Goal: Task Accomplishment & Management: Use online tool/utility

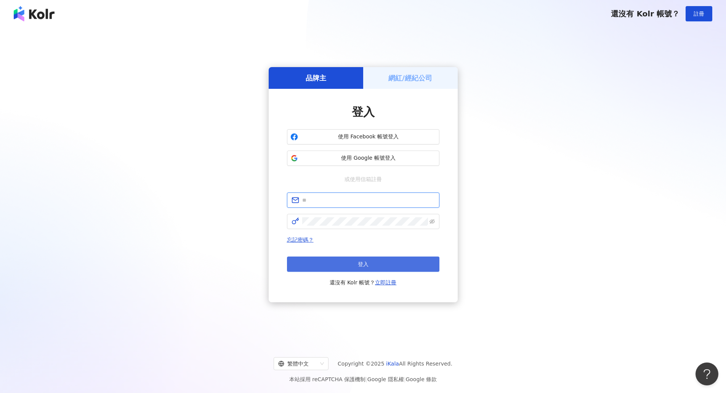
type input "**********"
click at [394, 262] on button "登入" at bounding box center [363, 264] width 153 height 15
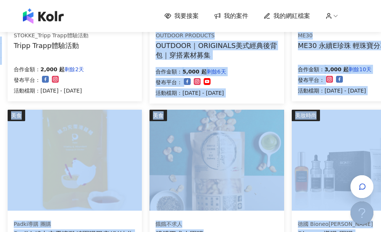
drag, startPoint x: 151, startPoint y: 232, endPoint x: 204, endPoint y: 236, distance: 53.2
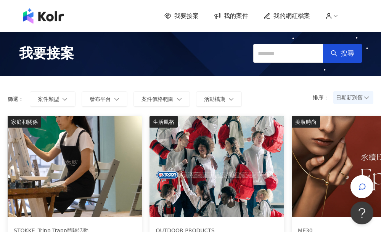
click at [280, 101] on form "排序： 日期新到舊 篩選： 案件類型 發布平台 案件價格範圍 活動檔期" at bounding box center [191, 99] width 366 height 15
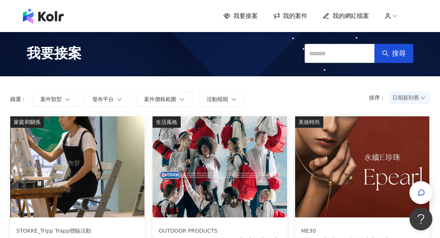
click at [292, 15] on span "我的案件" at bounding box center [295, 16] width 24 height 8
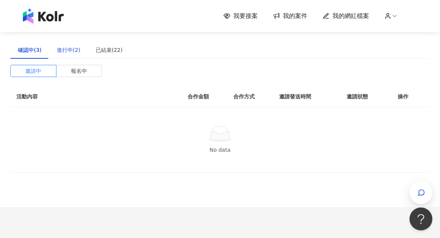
click at [66, 50] on div "進行中(2)" at bounding box center [69, 50] width 24 height 8
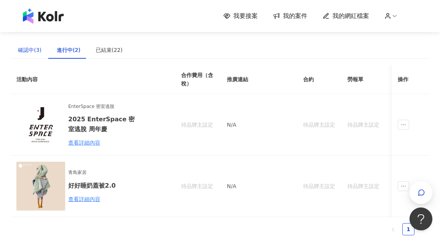
click at [33, 53] on div "確認中(3)" at bounding box center [30, 50] width 24 height 8
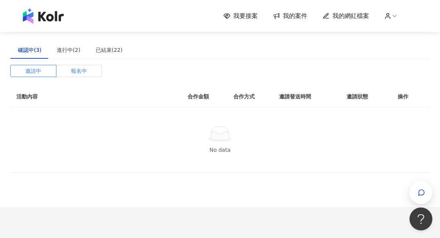
click at [86, 71] on span "報名中" at bounding box center [79, 70] width 16 height 11
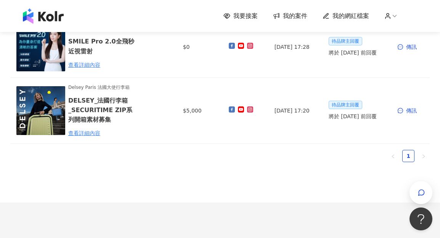
scroll to position [153, 0]
click at [255, 19] on span "我要接案" at bounding box center [245, 16] width 24 height 8
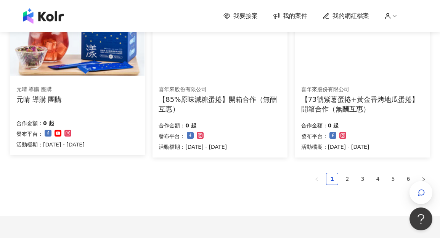
scroll to position [581, 0]
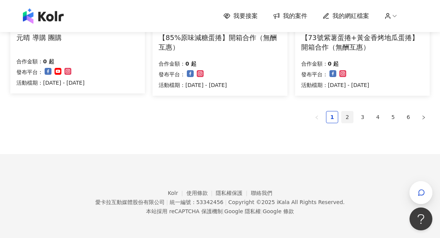
click at [352, 118] on link "2" at bounding box center [347, 116] width 11 height 11
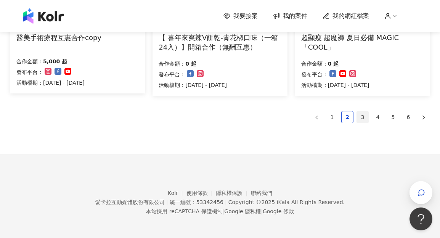
click at [362, 120] on link "3" at bounding box center [362, 116] width 11 height 11
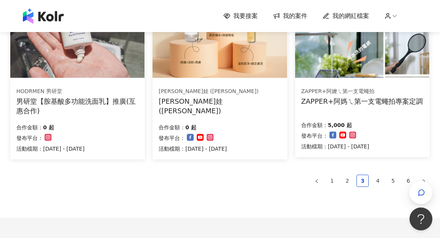
scroll to position [579, 0]
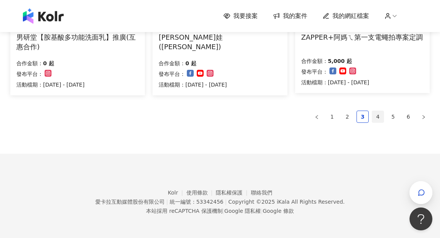
click at [375, 115] on link "4" at bounding box center [377, 116] width 11 height 11
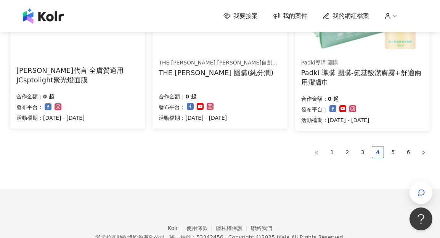
scroll to position [581, 0]
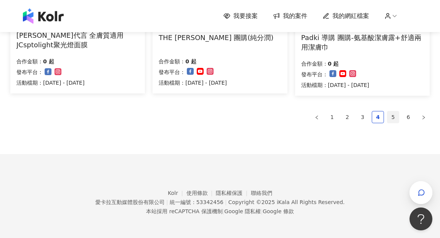
click at [393, 111] on link "5" at bounding box center [392, 116] width 11 height 11
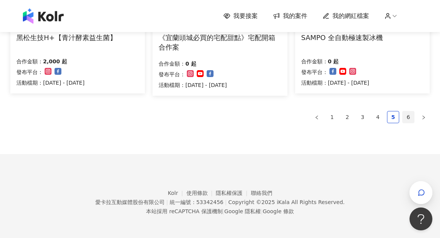
click at [410, 113] on link "6" at bounding box center [408, 116] width 11 height 11
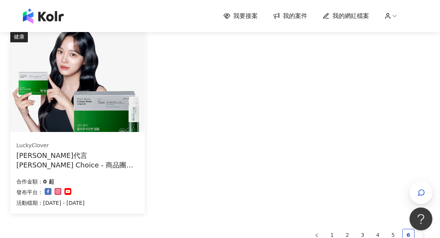
scroll to position [390, 0]
